Goal: Transaction & Acquisition: Purchase product/service

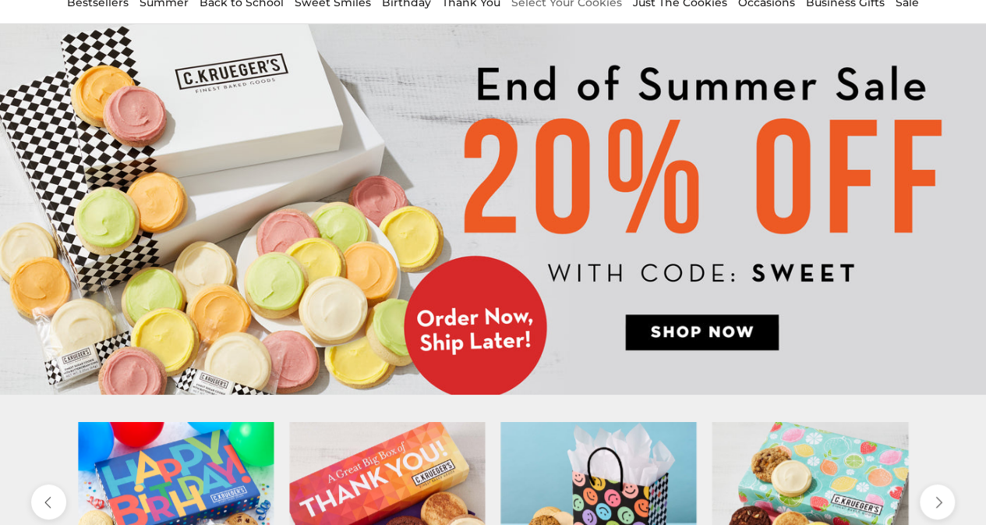
scroll to position [156, 0]
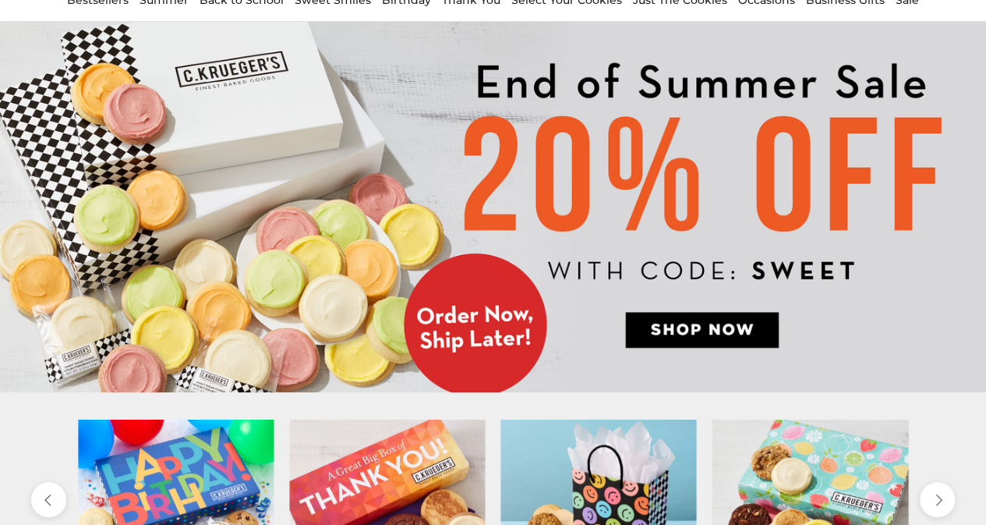
click at [332, 252] on img at bounding box center [493, 207] width 986 height 370
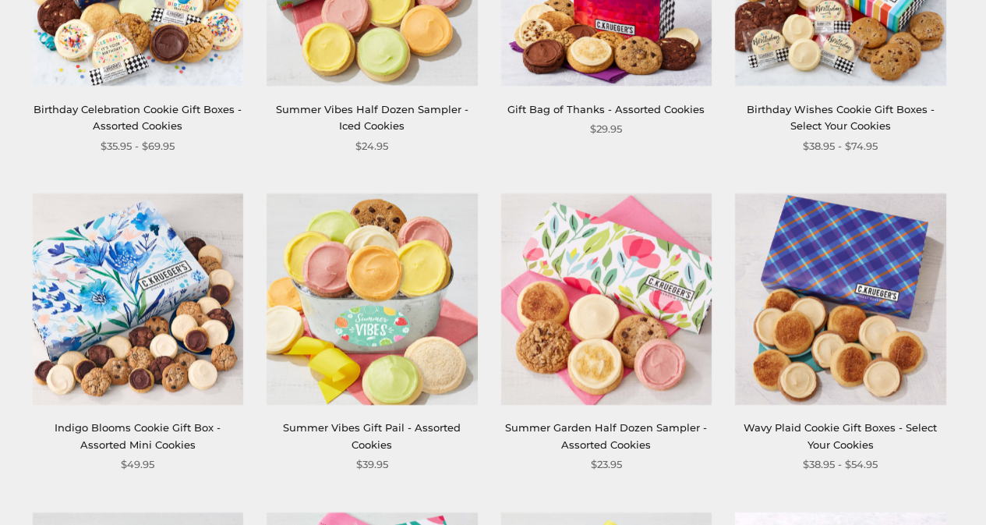
scroll to position [702, 0]
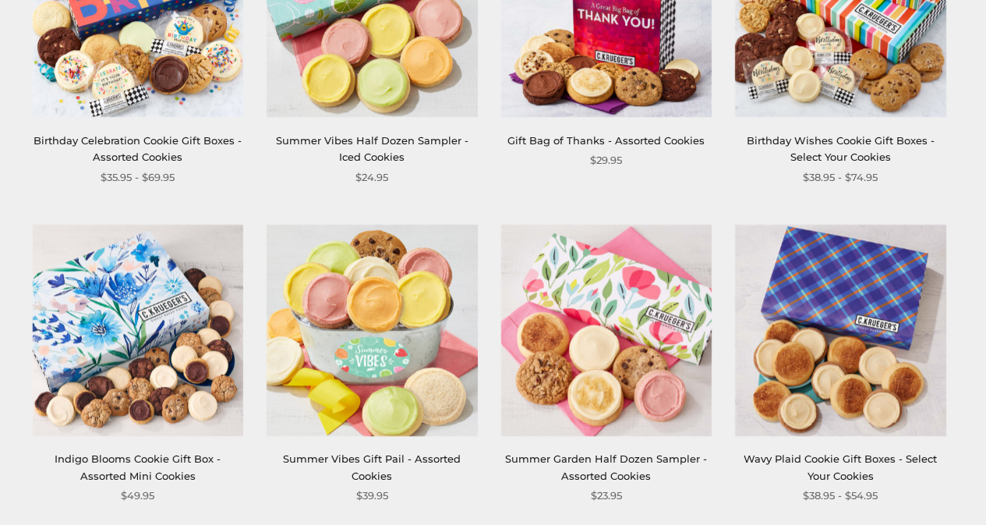
click at [349, 71] on img at bounding box center [372, 11] width 210 height 210
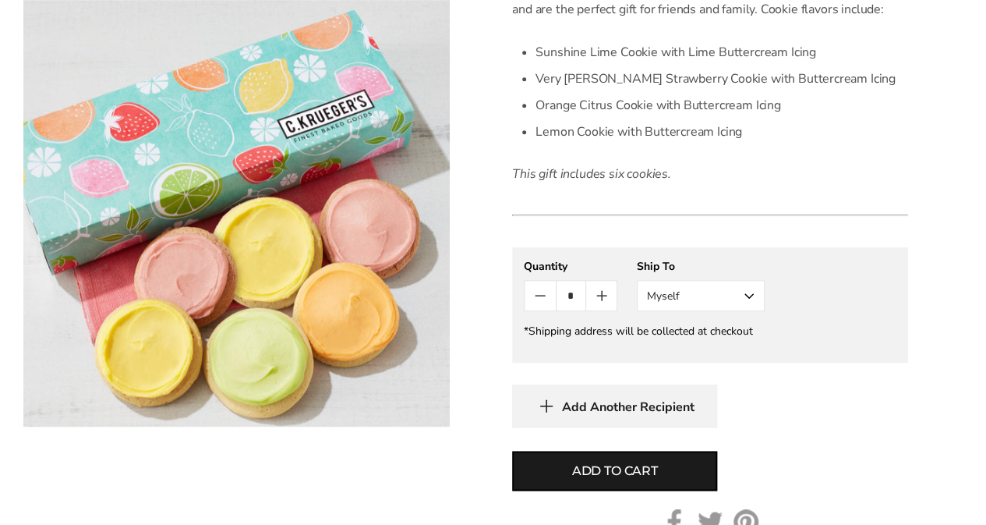
scroll to position [624, 0]
